Goal: Task Accomplishment & Management: Complete application form

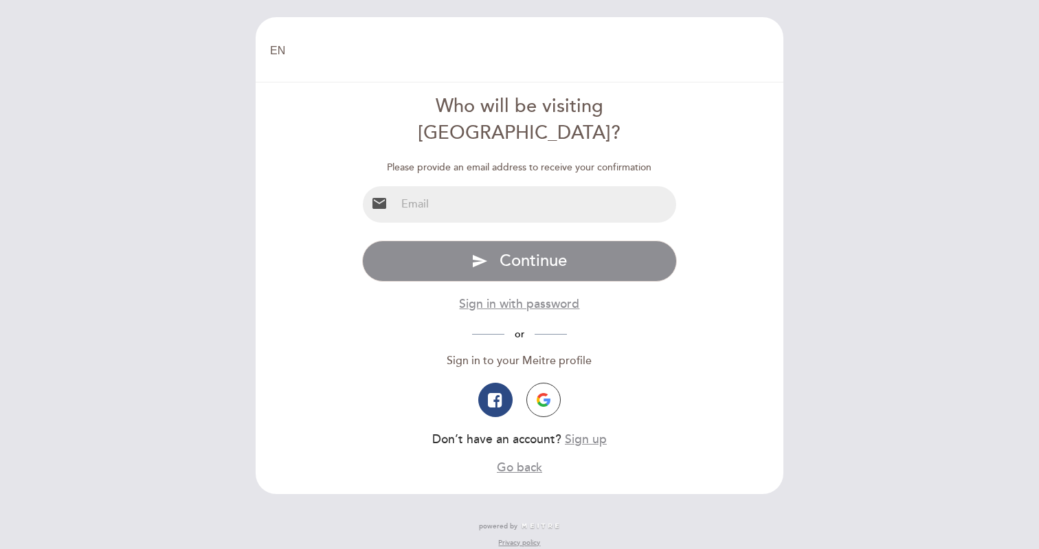
click at [565, 191] on input "email" at bounding box center [536, 204] width 281 height 36
type input "[PERSON_NAME][EMAIL_ADDRESS][DOMAIN_NAME]"
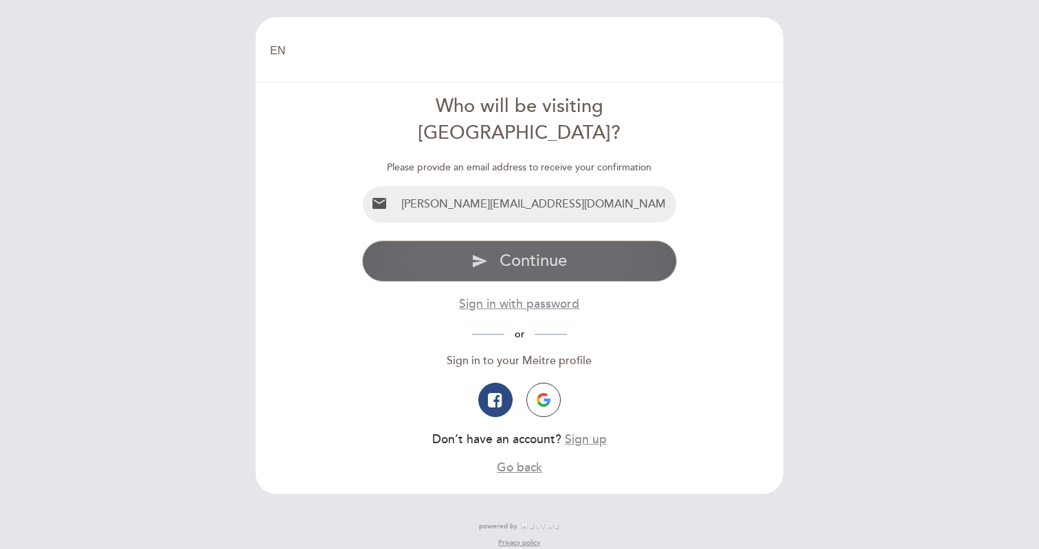
click at [579, 241] on button "send Continue" at bounding box center [519, 261] width 315 height 41
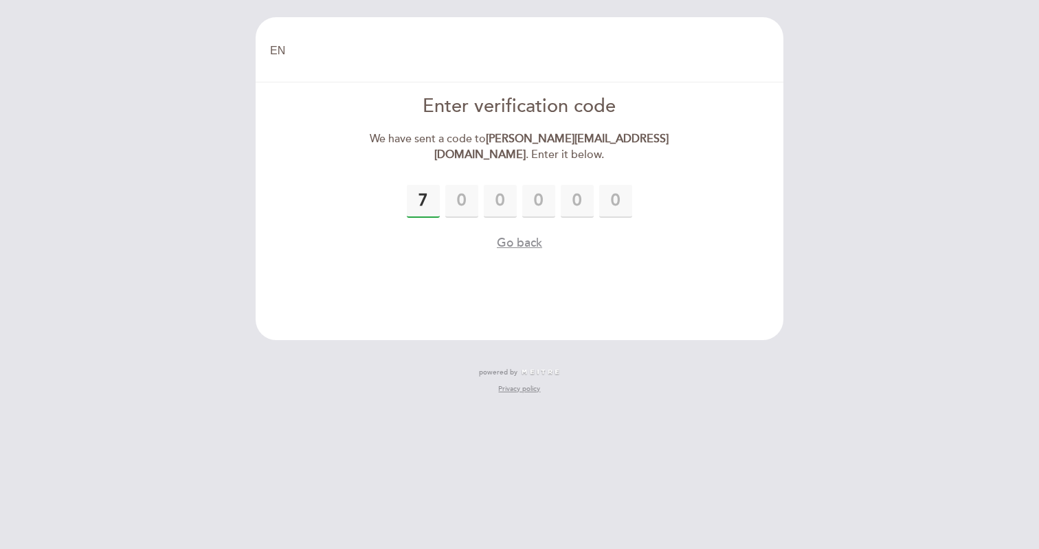
type input "7"
type input "3"
type input "4"
type input "2"
type input "4"
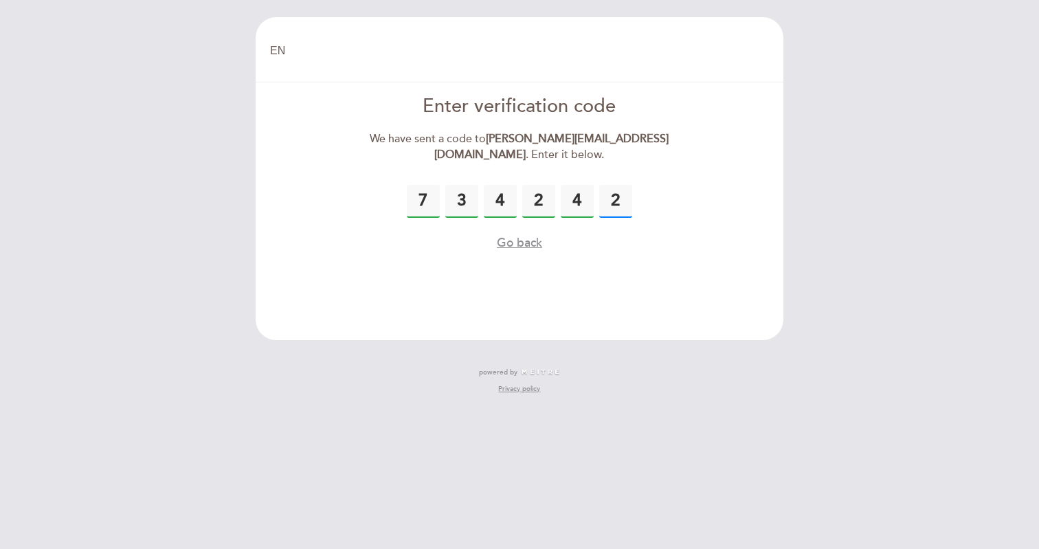
type input "2"
